Goal: Find specific page/section: Find specific page/section

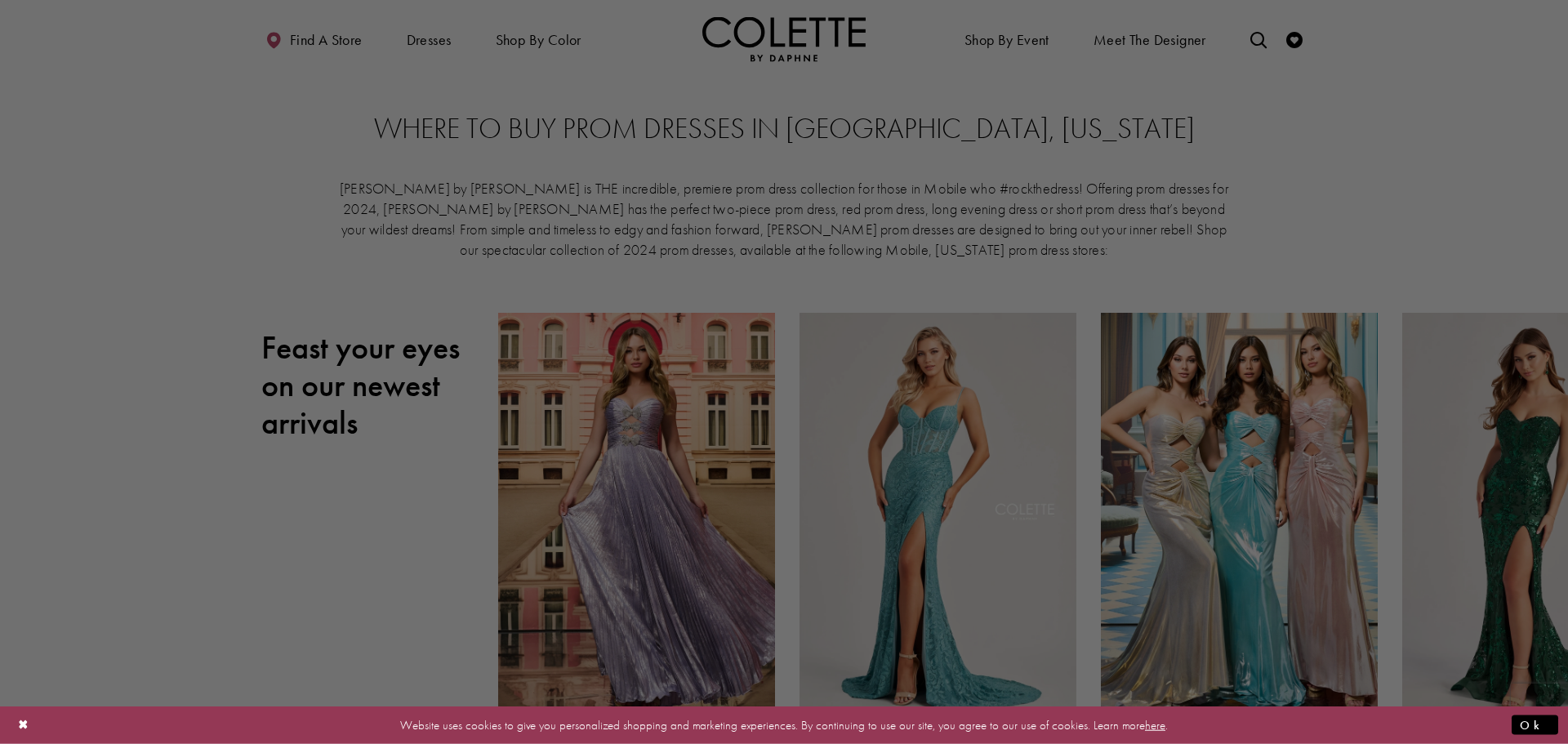
click at [1027, 43] on div at bounding box center [791, 375] width 1583 height 751
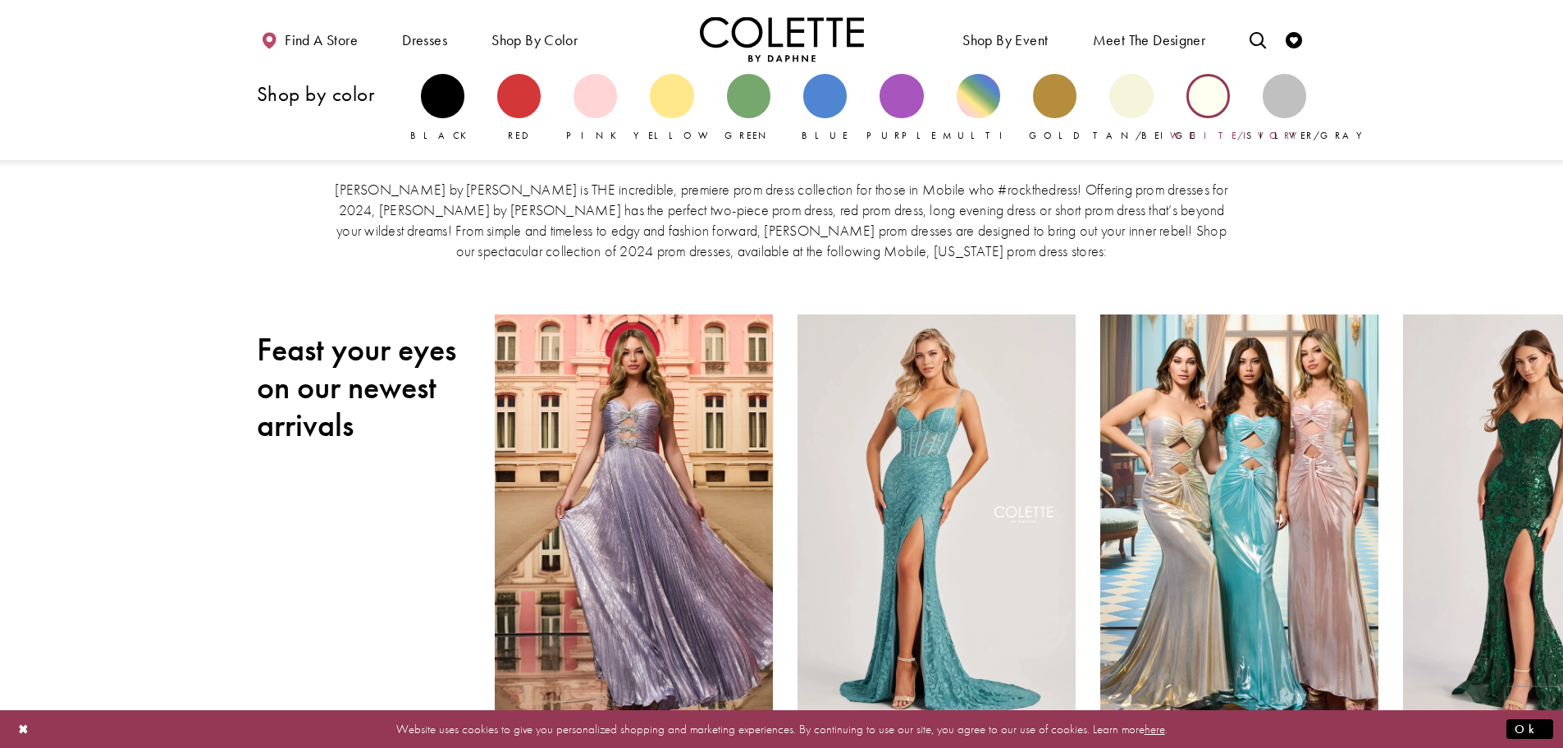
click at [1211, 98] on div "Primary block" at bounding box center [1208, 95] width 43 height 43
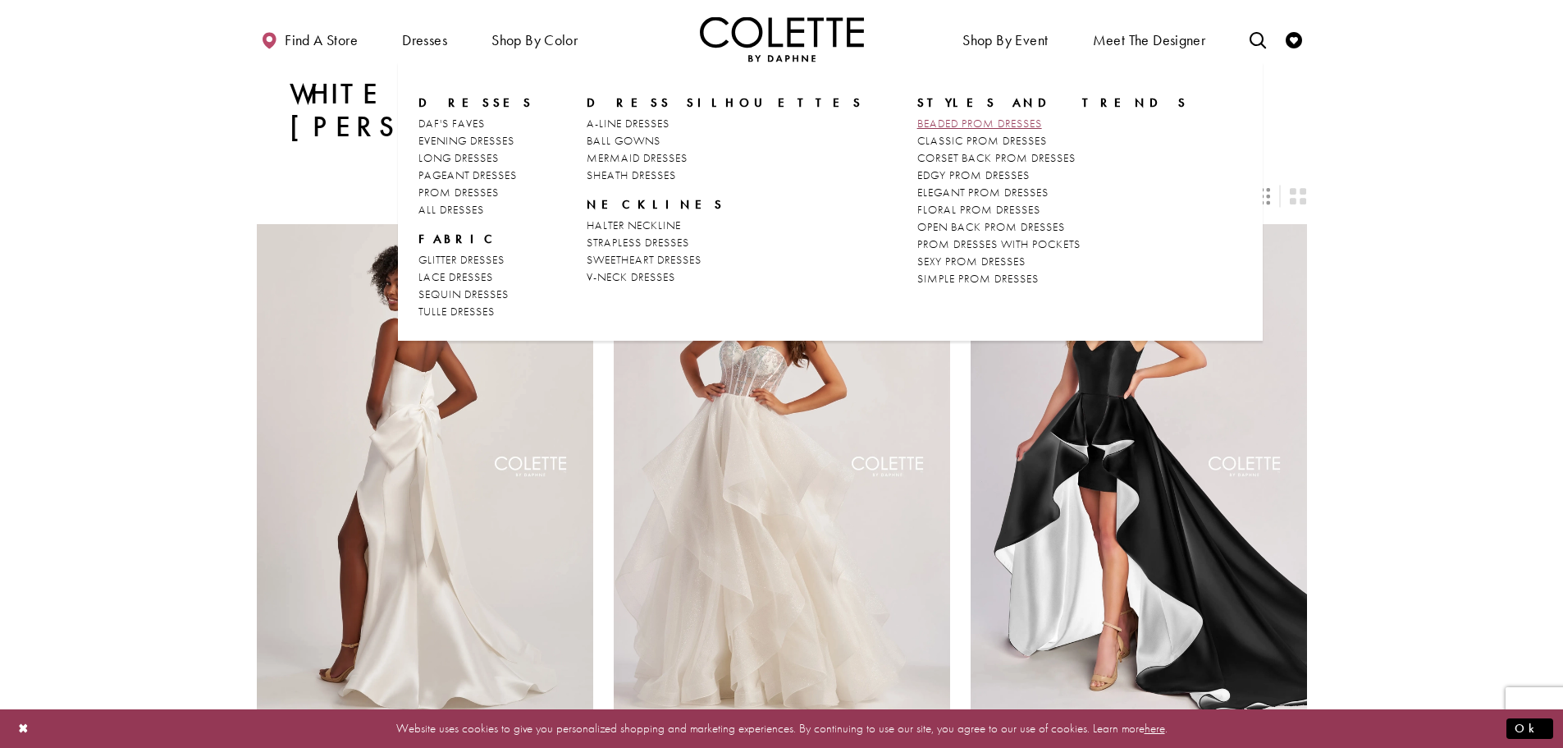
click at [917, 126] on span "BEADED PROM DRESSES" at bounding box center [979, 123] width 125 height 15
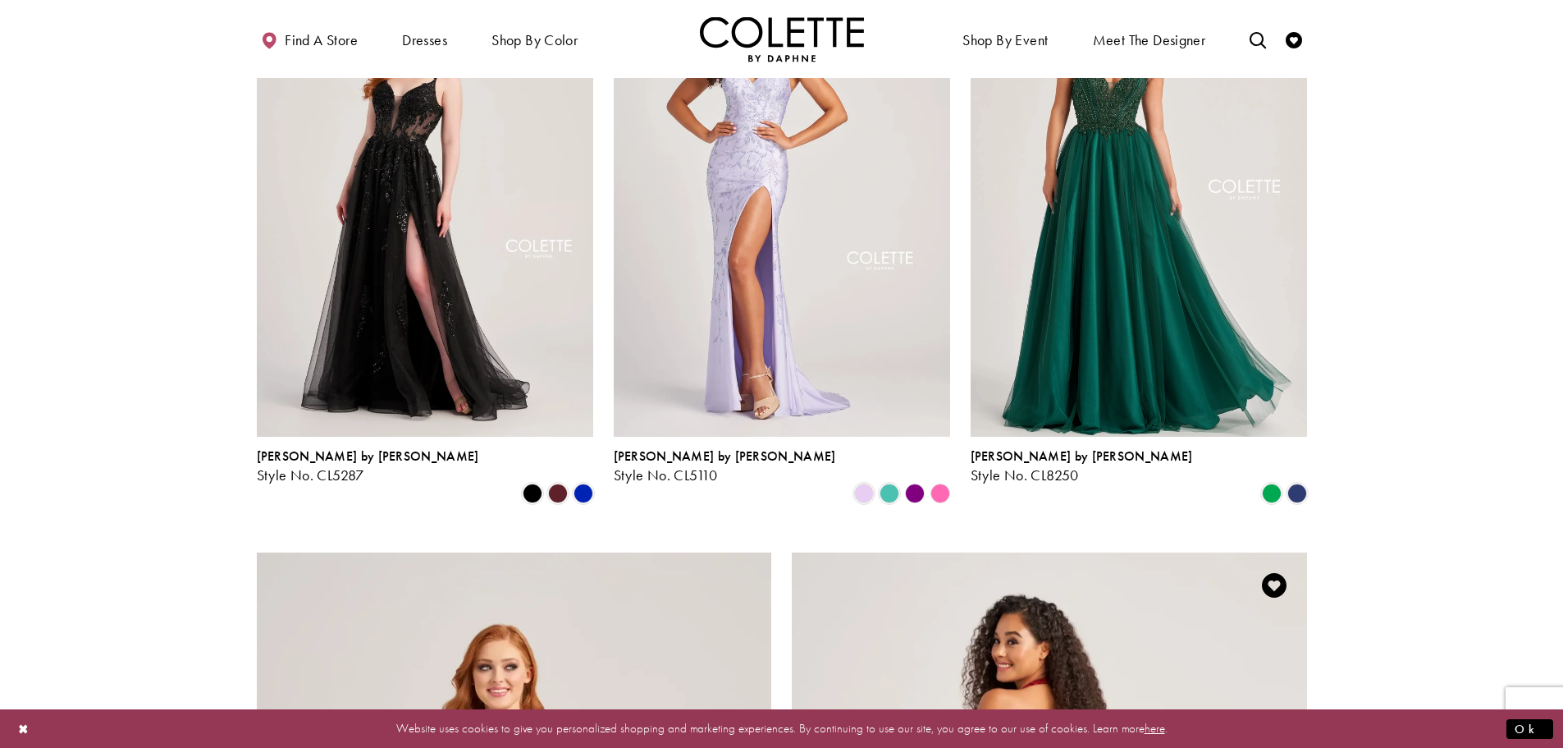
scroll to position [2216, 0]
